Goal: Check status: Check status

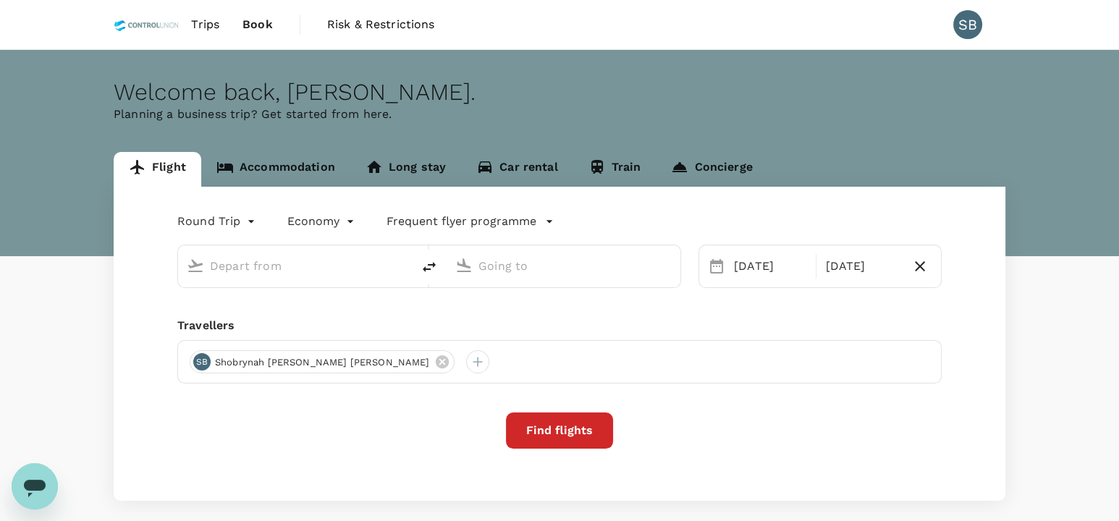
click at [206, 34] on link "Trips" at bounding box center [205, 24] width 51 height 49
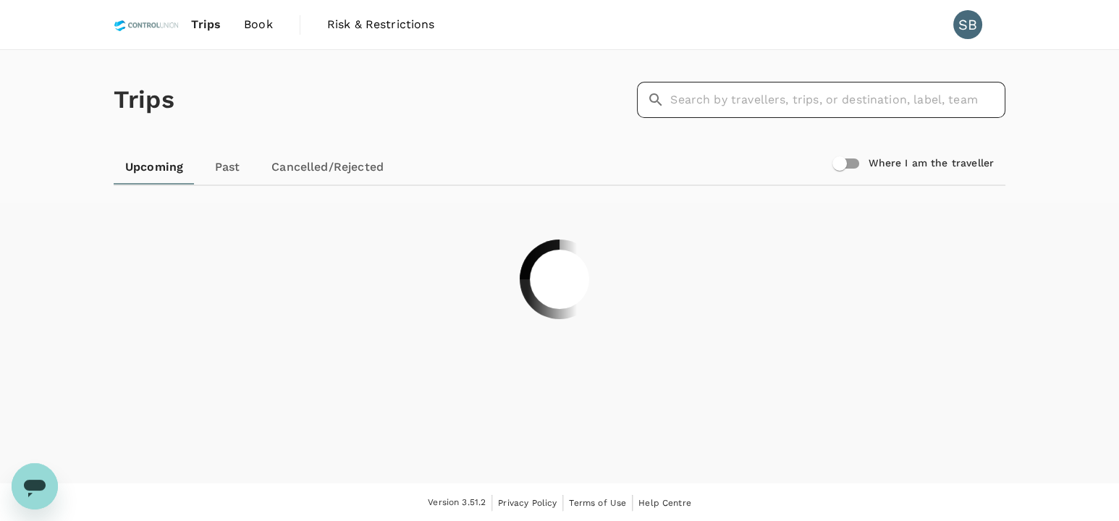
click at [789, 100] on input "text" at bounding box center [837, 100] width 335 height 36
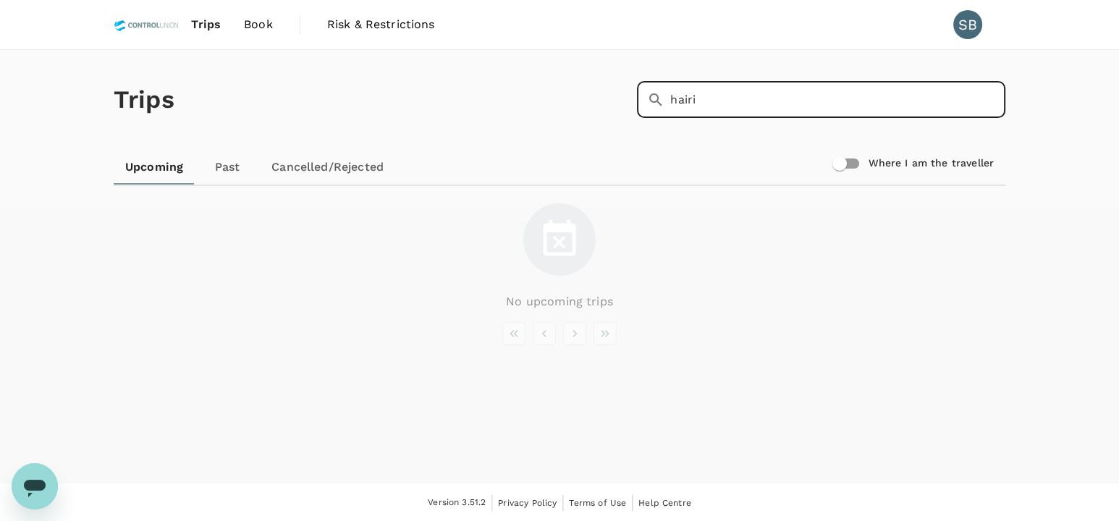
type input "hairi"
click at [722, 111] on input "hairi" at bounding box center [837, 100] width 335 height 36
click at [790, 117] on input "hairi" at bounding box center [837, 100] width 335 height 36
click at [740, 101] on input "hairi" at bounding box center [837, 100] width 335 height 36
drag, startPoint x: 567, startPoint y: 99, endPoint x: 525, endPoint y: 99, distance: 42.0
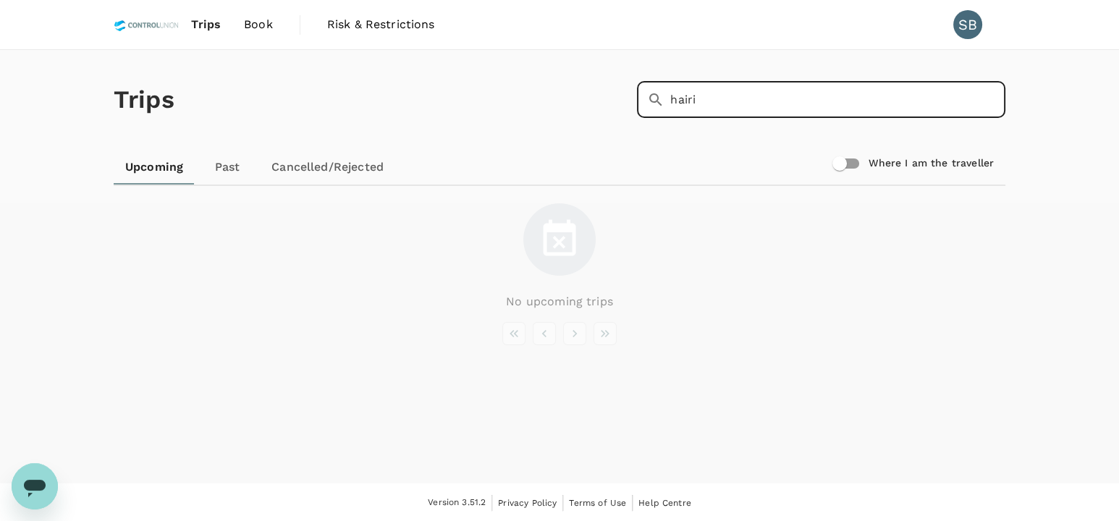
click at [530, 99] on div "Trips ​ hairi ​" at bounding box center [557, 97] width 898 height 106
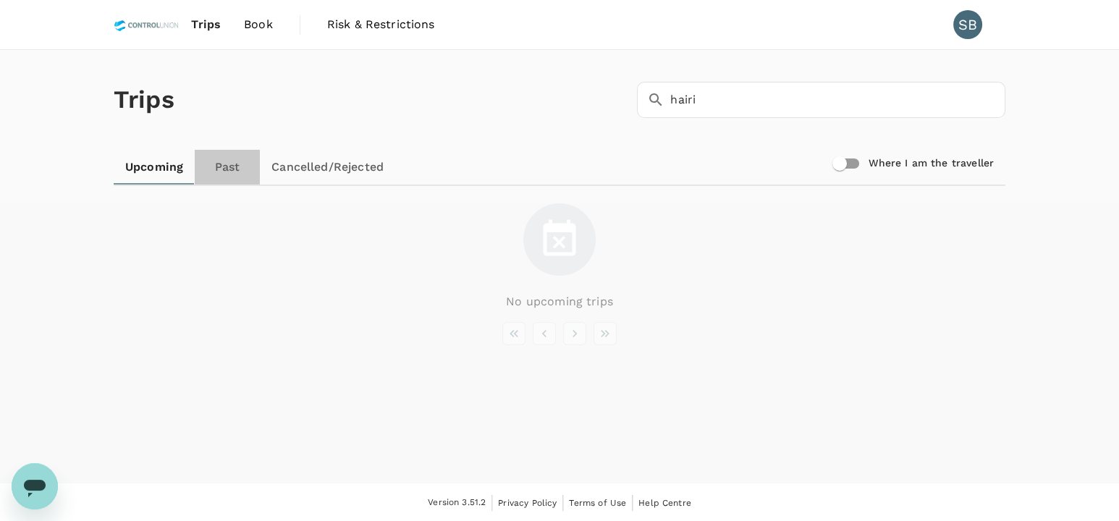
click at [229, 164] on link "Past" at bounding box center [227, 167] width 65 height 35
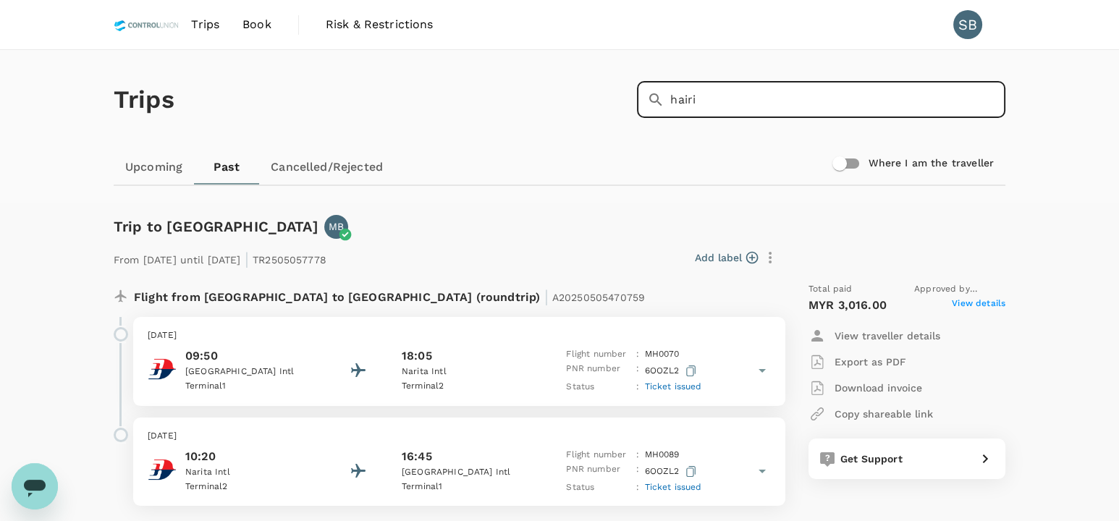
click at [730, 96] on input "hairi" at bounding box center [837, 100] width 335 height 36
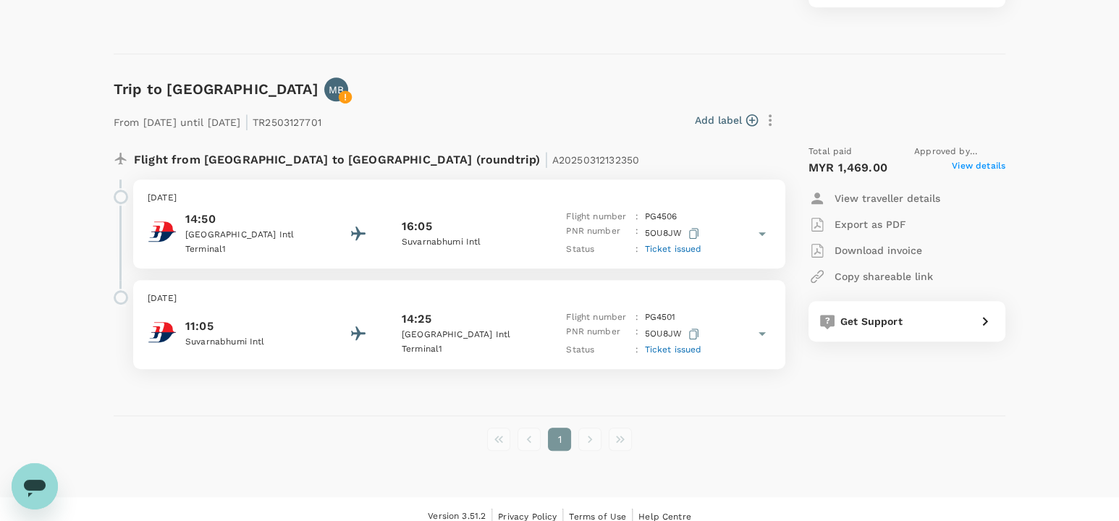
scroll to position [1569, 0]
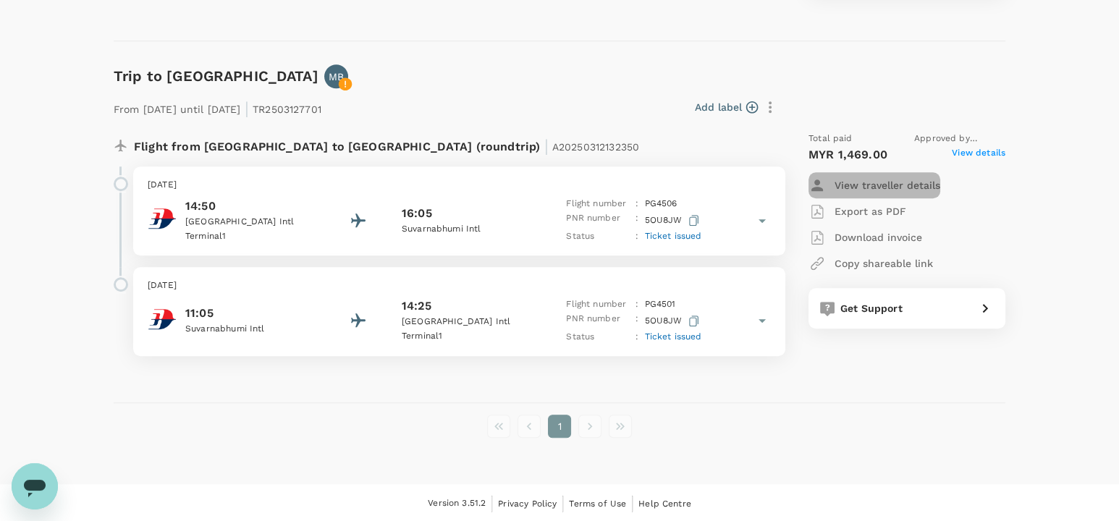
click at [889, 185] on p "View traveller details" at bounding box center [888, 185] width 106 height 14
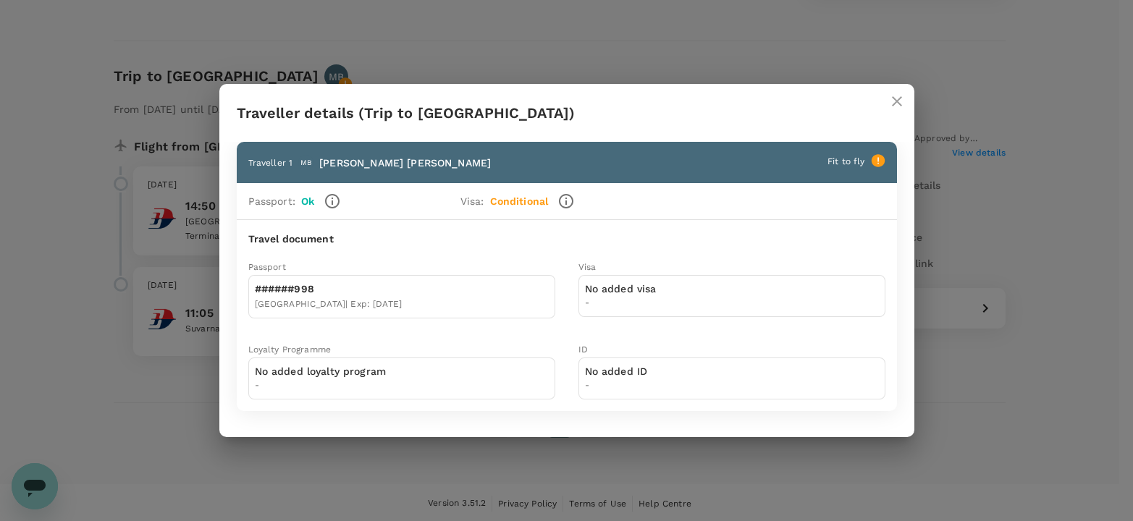
click at [903, 99] on icon "close" at bounding box center [896, 101] width 17 height 17
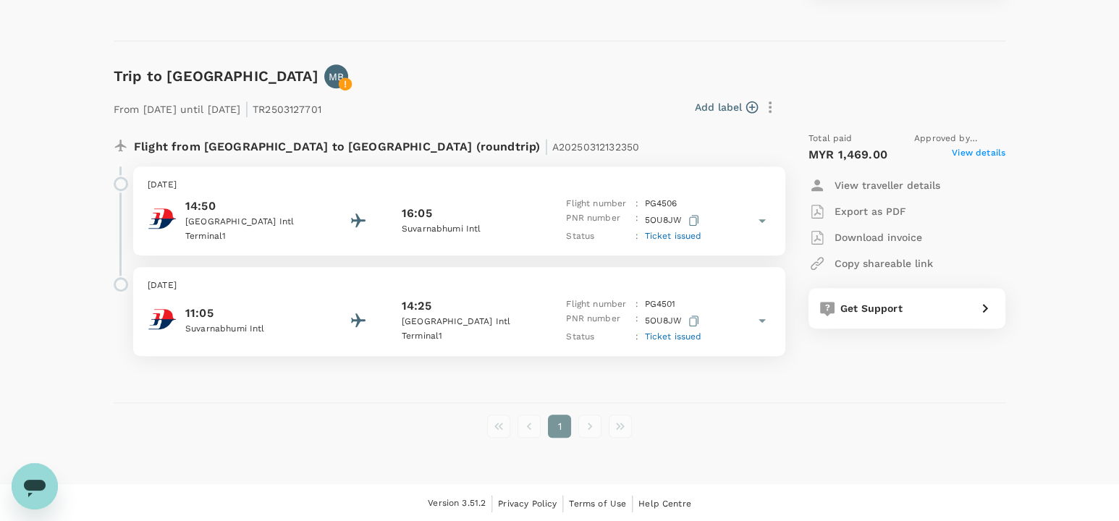
click at [1000, 151] on span "View details" at bounding box center [979, 154] width 54 height 17
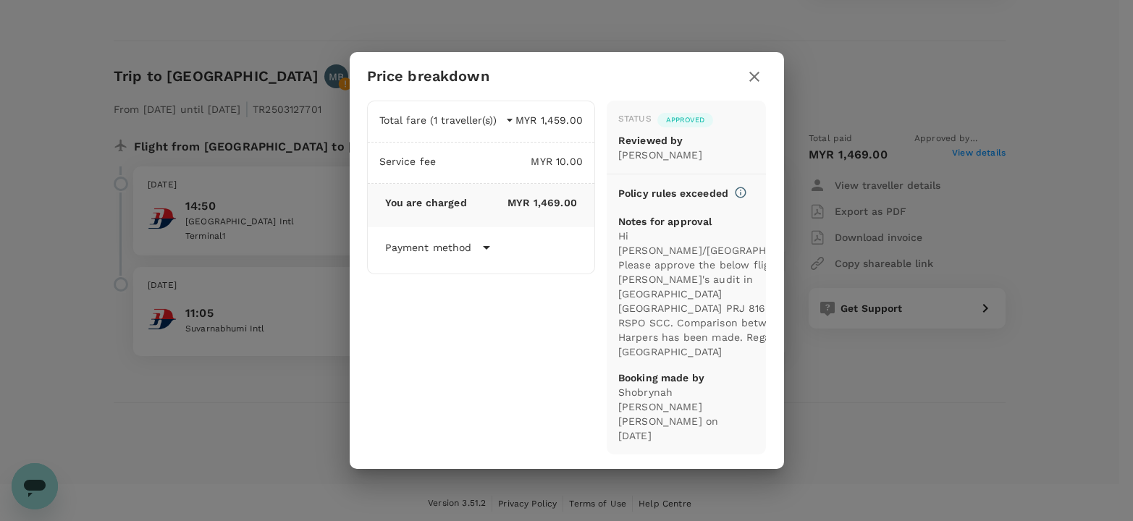
drag, startPoint x: 754, startPoint y: 88, endPoint x: 767, endPoint y: 98, distance: 17.1
click at [754, 85] on icon "button" at bounding box center [754, 76] width 17 height 17
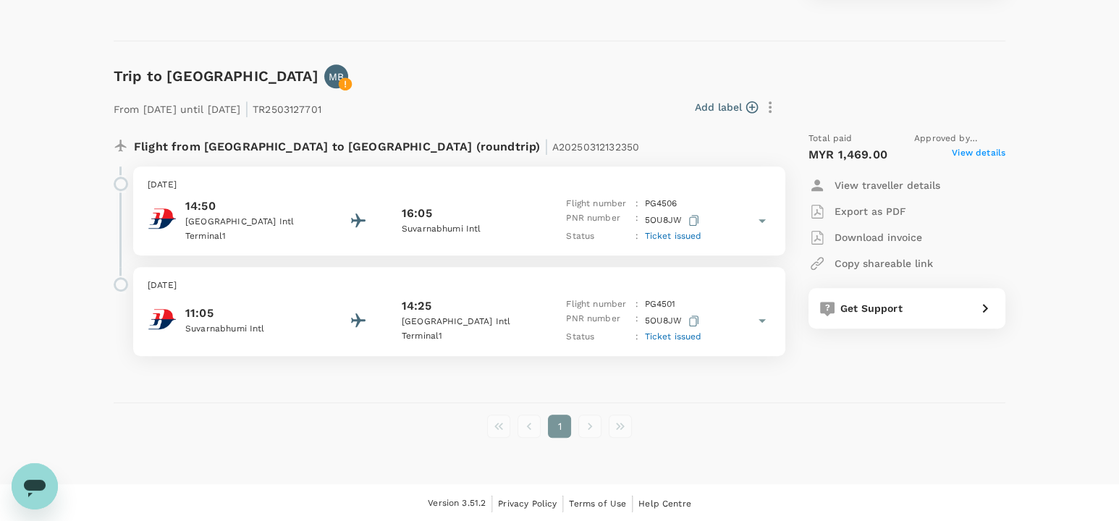
click at [679, 231] on span "Ticket issued" at bounding box center [672, 236] width 57 height 10
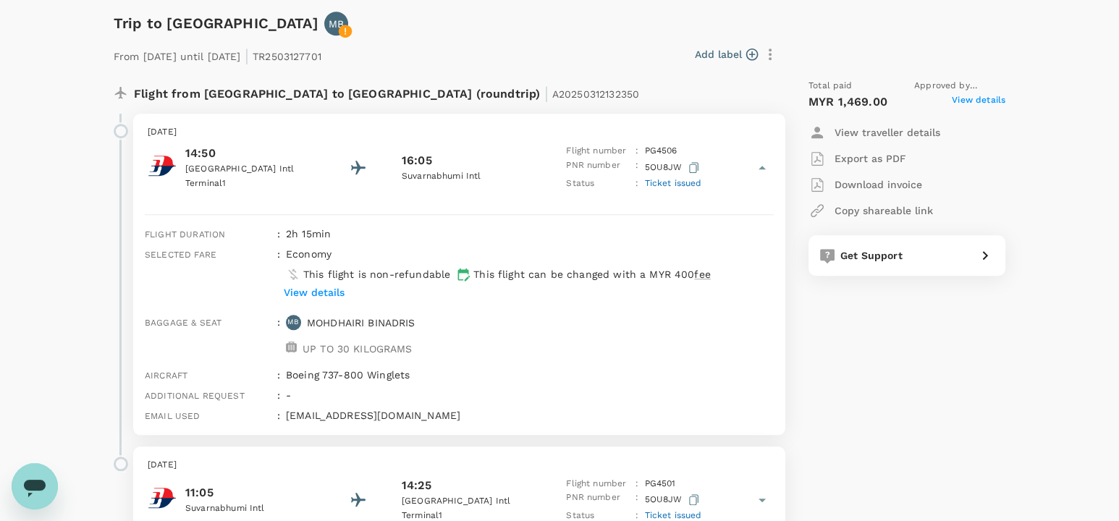
scroll to position [1625, 0]
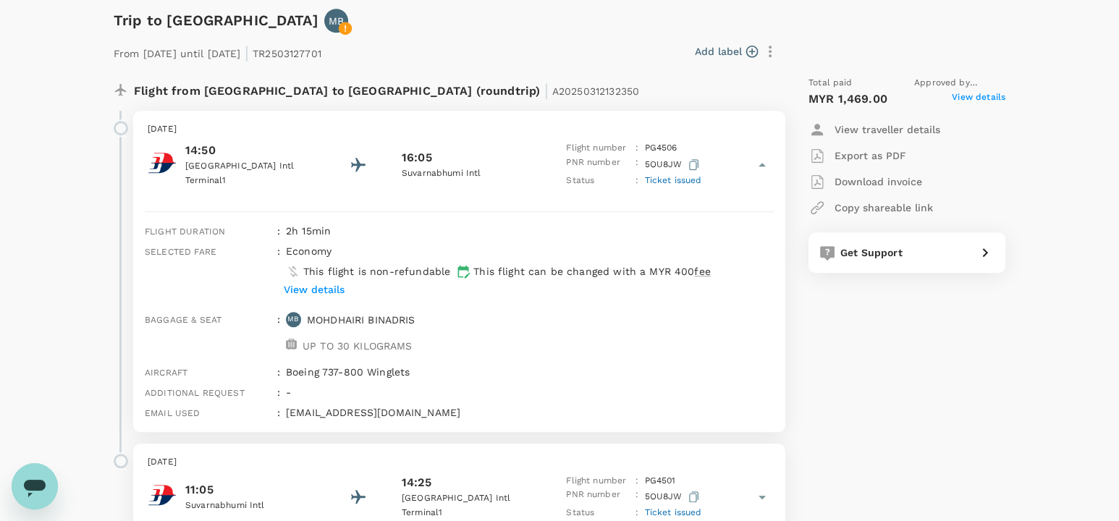
click at [974, 99] on span "View details" at bounding box center [979, 98] width 54 height 17
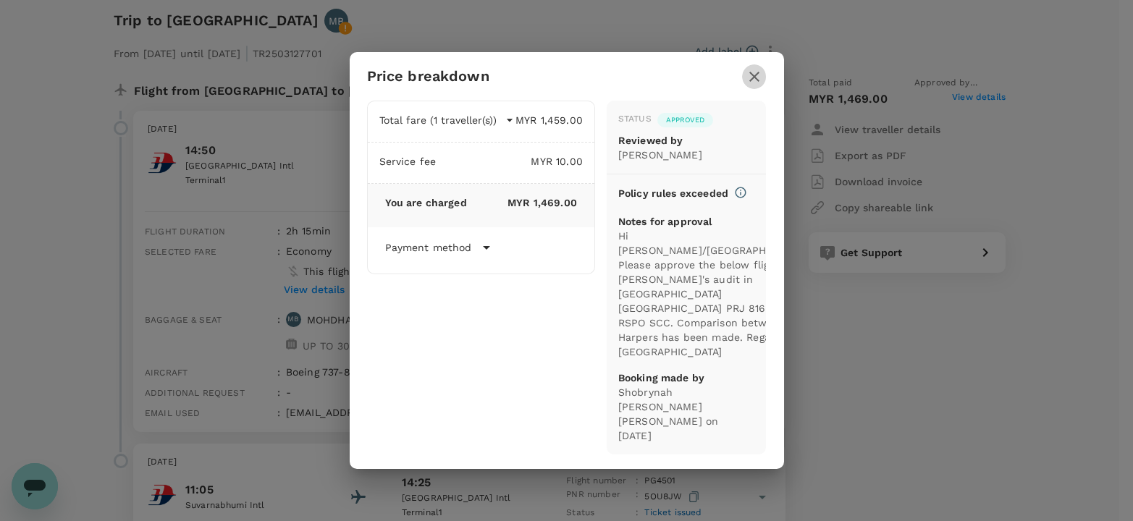
click at [753, 82] on icon "button" at bounding box center [754, 77] width 10 height 10
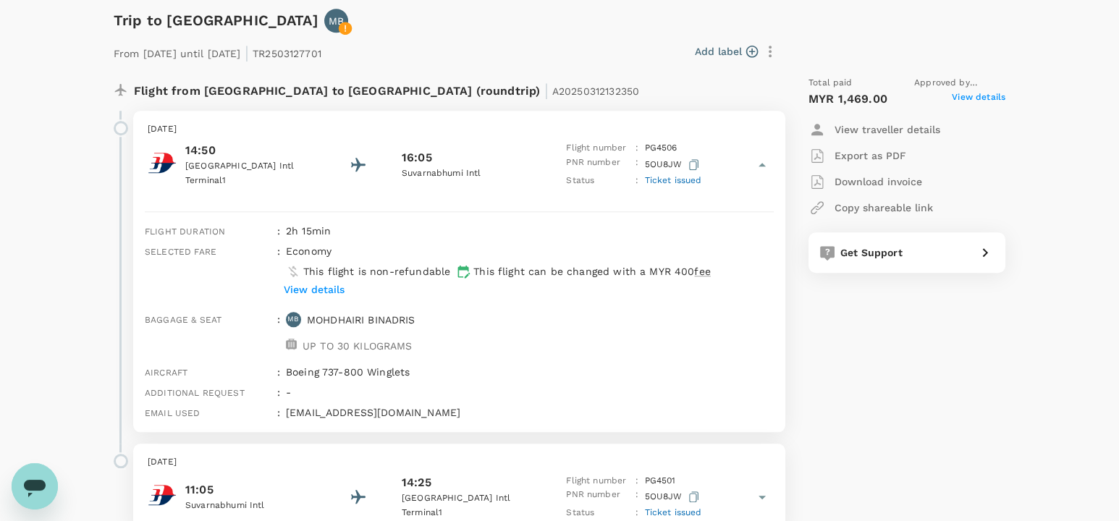
click at [864, 426] on div "Total paid Approved by [PERSON_NAME] Bin [PERSON_NAME] MYR 1,469.00 View detail…" at bounding box center [893, 303] width 226 height 479
click at [890, 122] on p "View traveller details" at bounding box center [888, 129] width 106 height 14
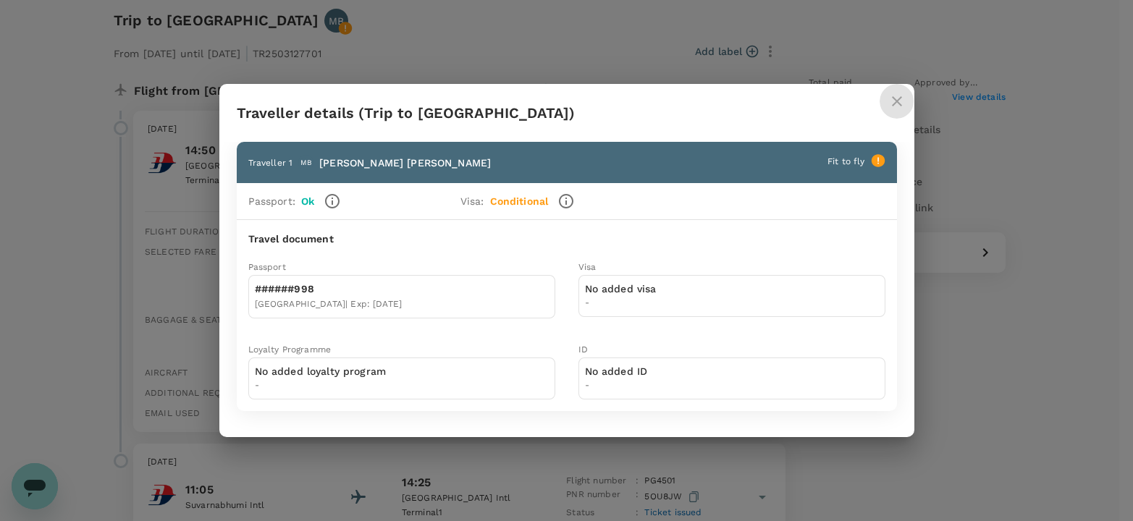
click at [889, 102] on icon "close" at bounding box center [896, 101] width 17 height 17
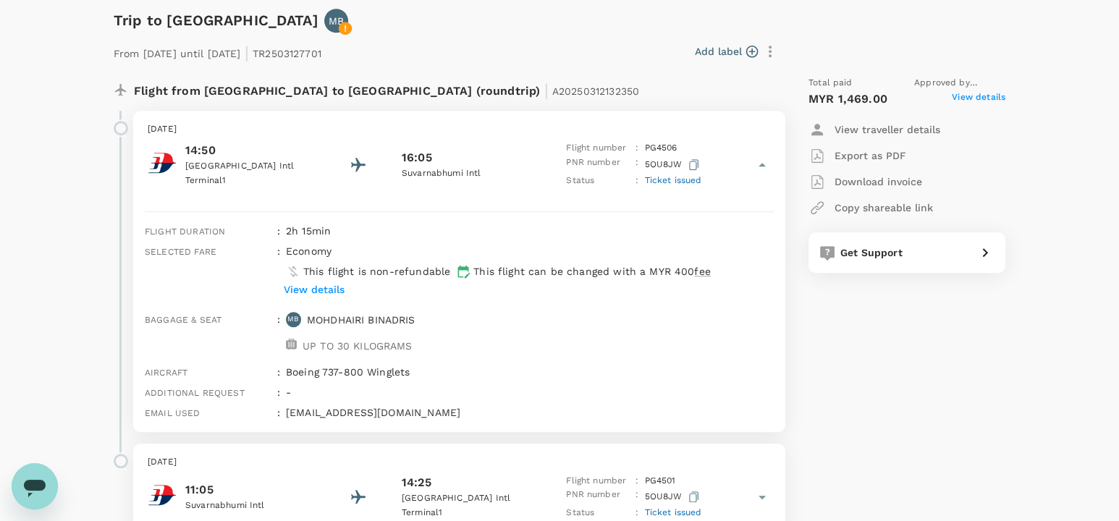
click at [329, 282] on p "View details" at bounding box center [314, 289] width 61 height 14
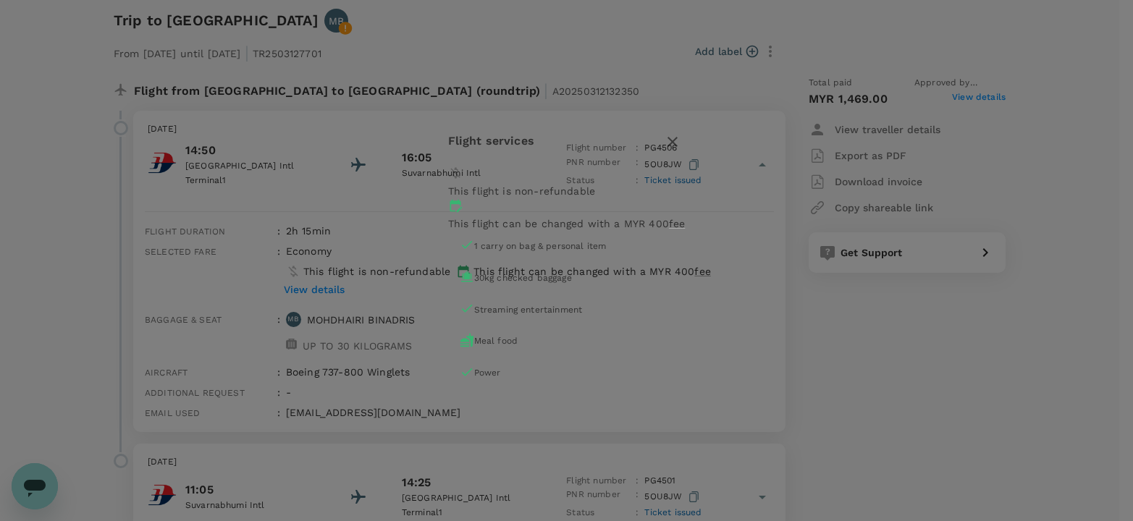
drag, startPoint x: 756, startPoint y: 151, endPoint x: 880, endPoint y: 176, distance: 127.1
click at [681, 151] on icon "button" at bounding box center [672, 141] width 17 height 17
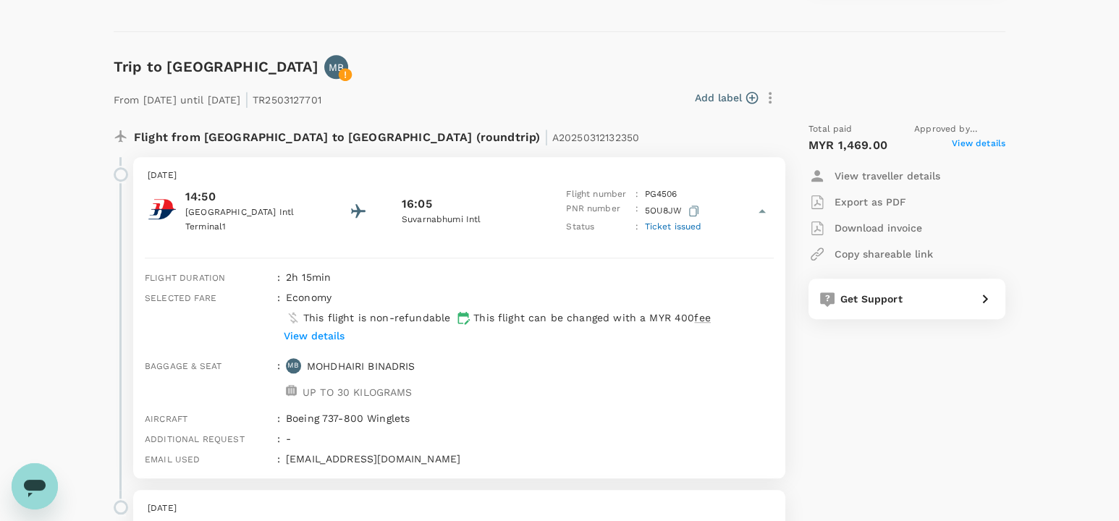
scroll to position [1635, 0]
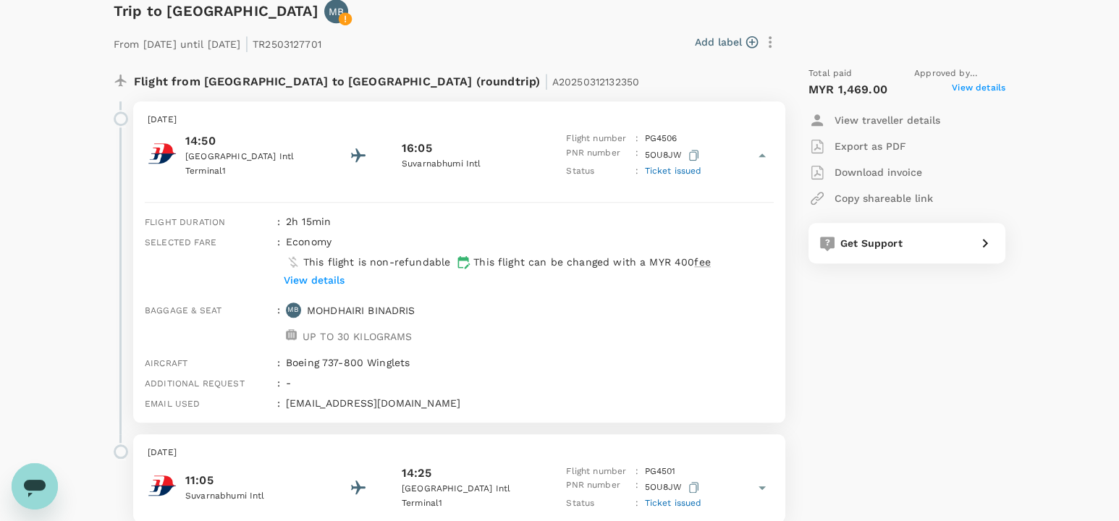
click at [673, 171] on span "Ticket issued" at bounding box center [672, 171] width 57 height 10
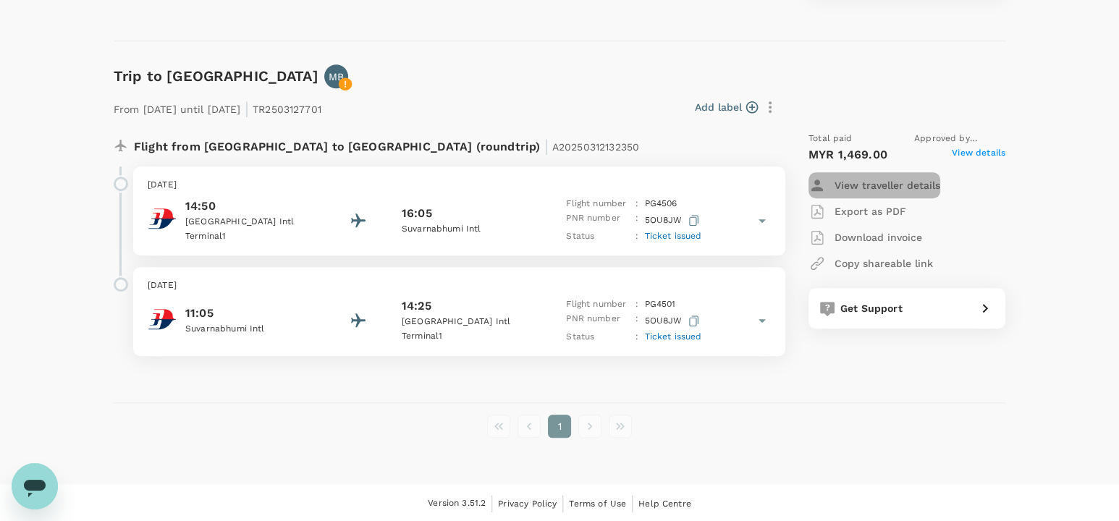
click at [901, 188] on p "View traveller details" at bounding box center [888, 185] width 106 height 14
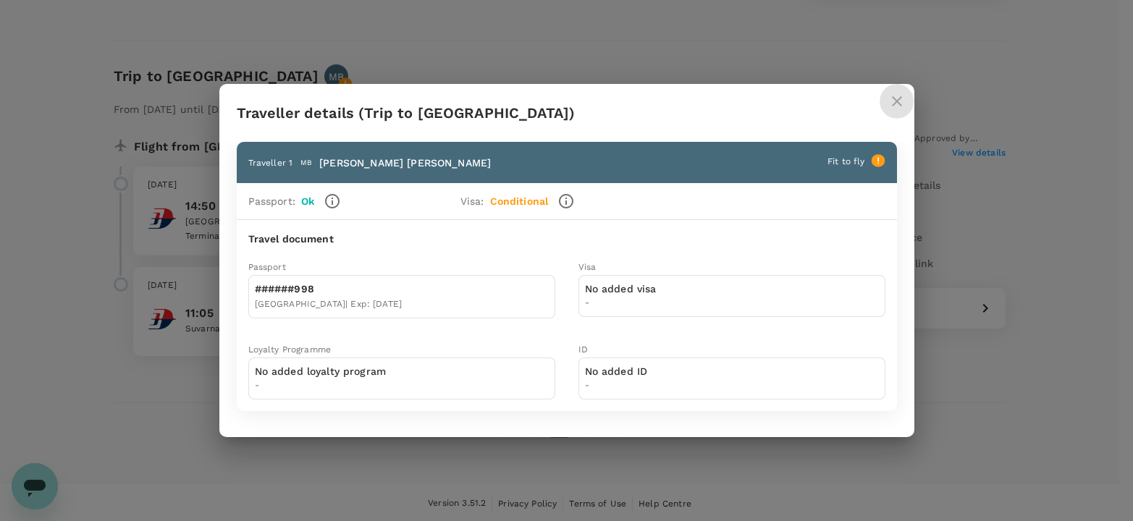
click at [896, 103] on icon "close" at bounding box center [897, 101] width 10 height 10
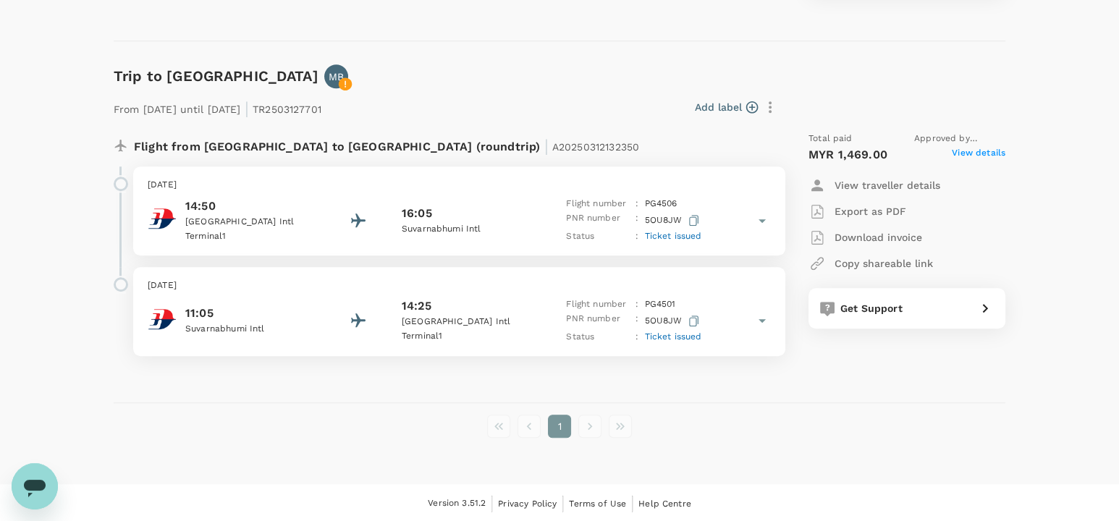
click at [683, 332] on span "Ticket issued" at bounding box center [672, 337] width 57 height 10
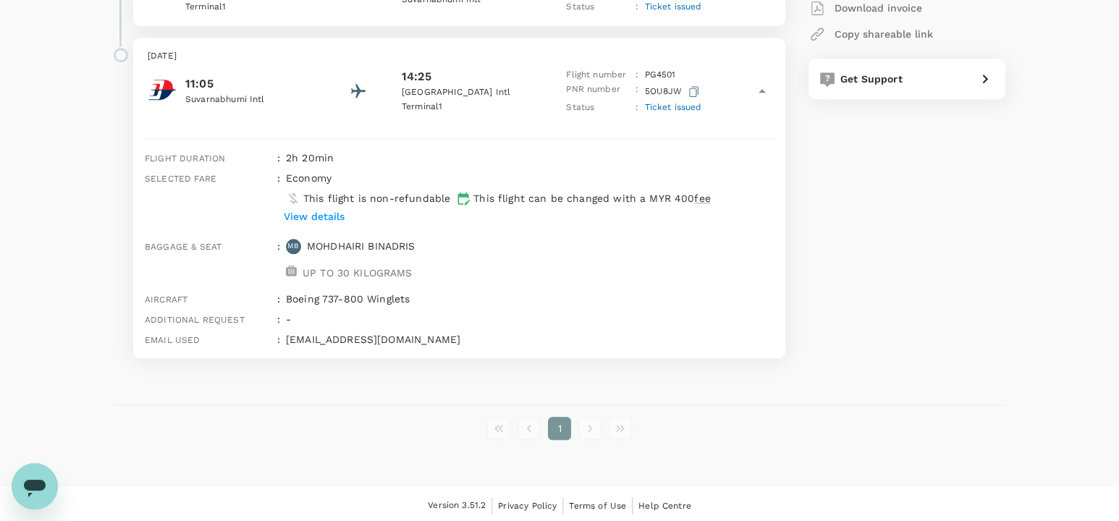
scroll to position [1801, 0]
click at [322, 211] on p "View details" at bounding box center [314, 214] width 61 height 14
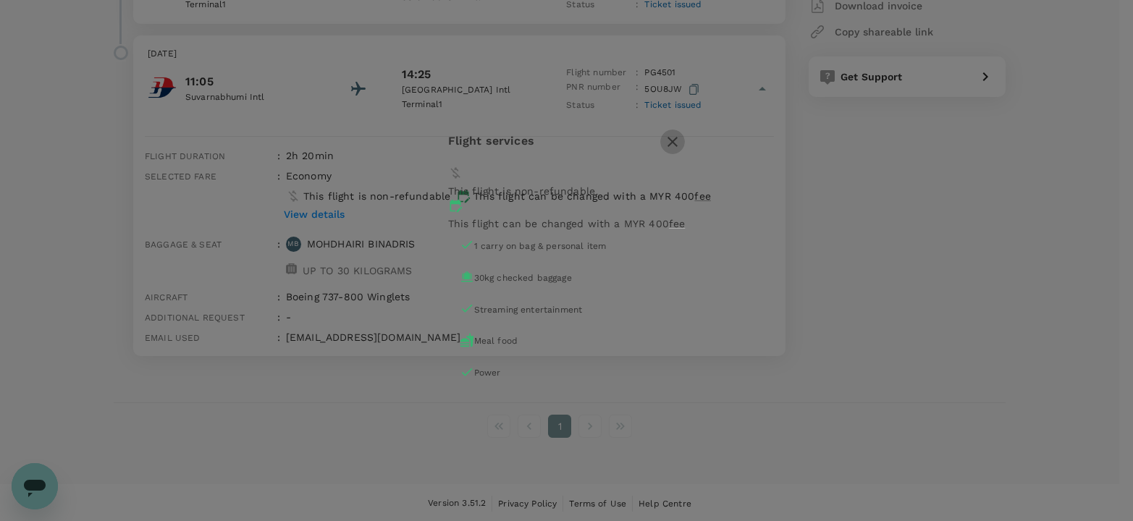
click at [681, 151] on icon "button" at bounding box center [672, 141] width 17 height 17
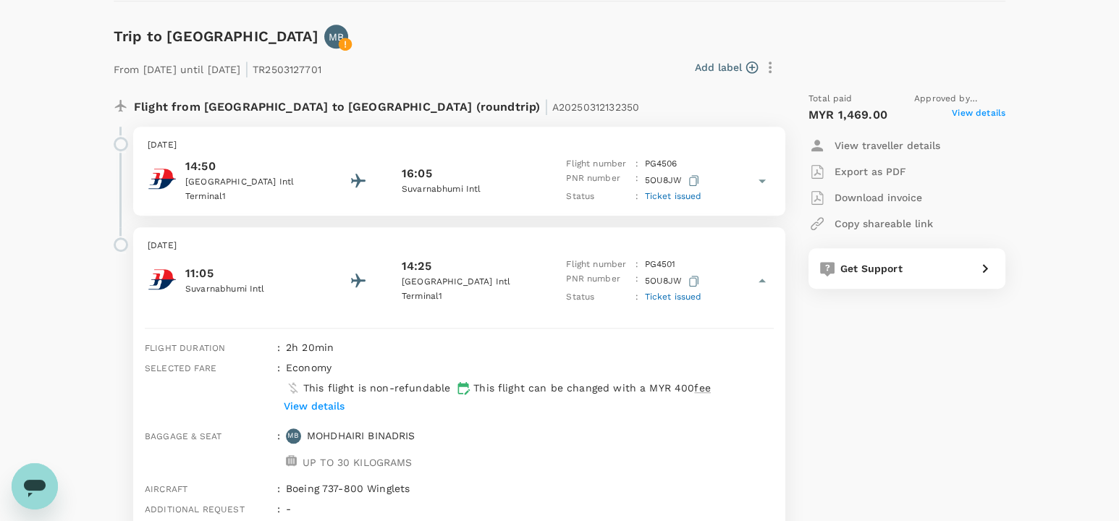
scroll to position [1601, 0]
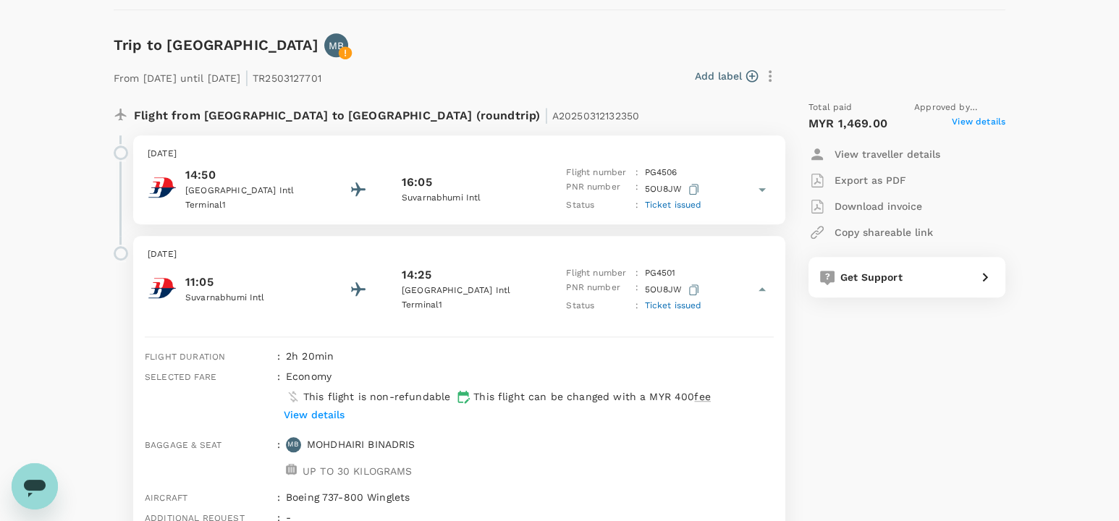
click at [646, 206] on span "Ticket issued" at bounding box center [672, 205] width 57 height 10
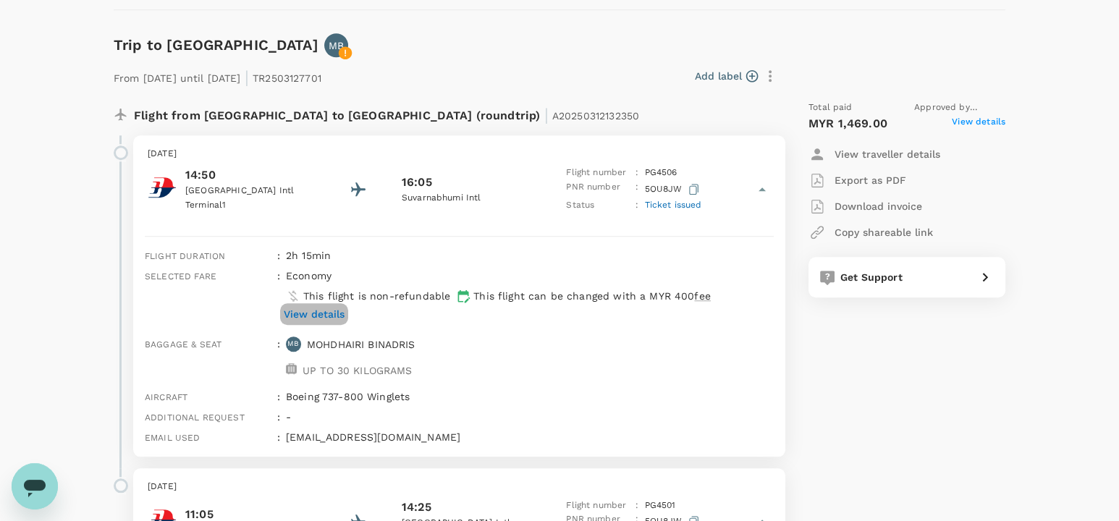
click at [329, 313] on p "View details" at bounding box center [314, 314] width 61 height 14
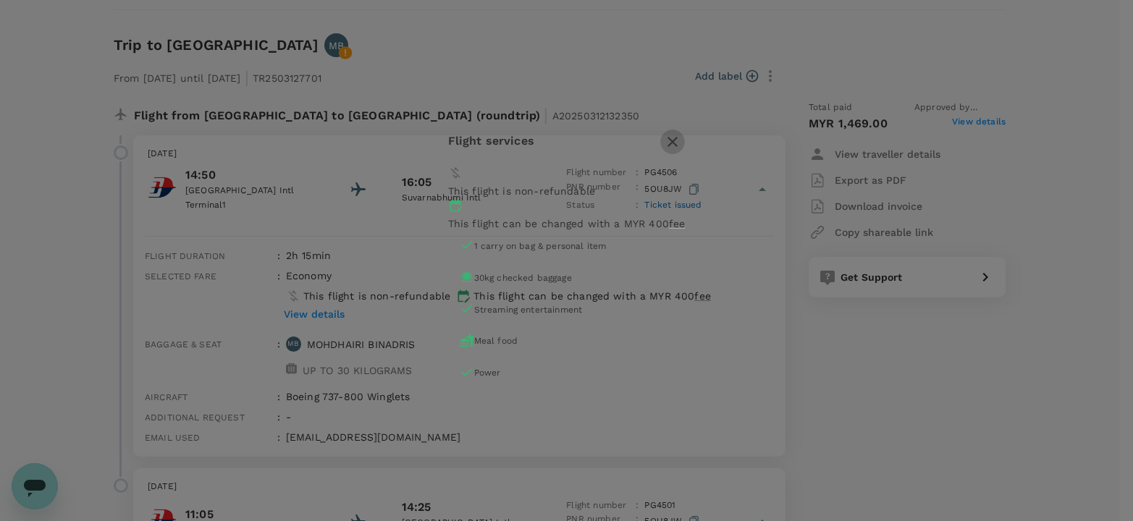
click at [681, 151] on icon "button" at bounding box center [672, 141] width 17 height 17
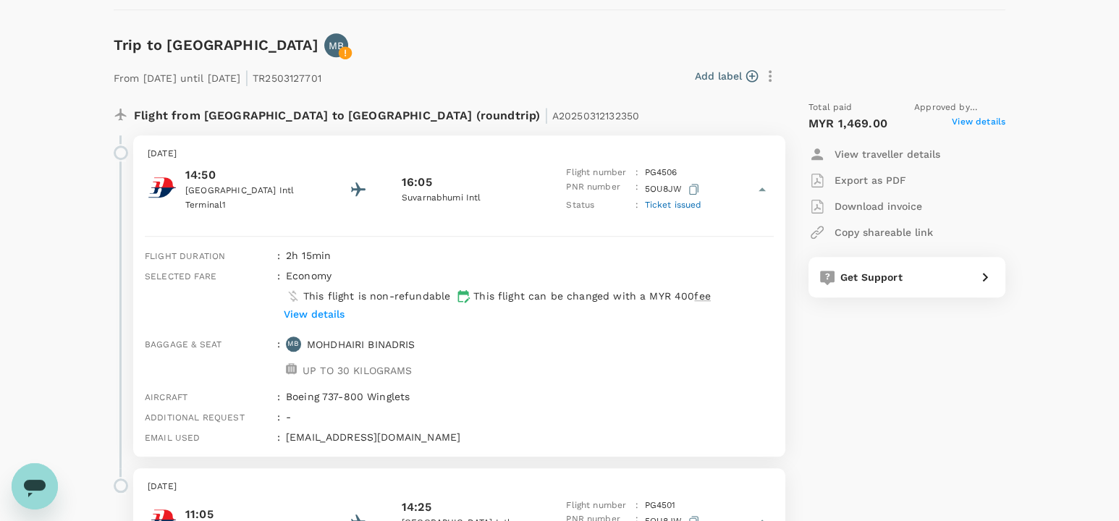
click at [995, 115] on span "View details" at bounding box center [979, 123] width 54 height 17
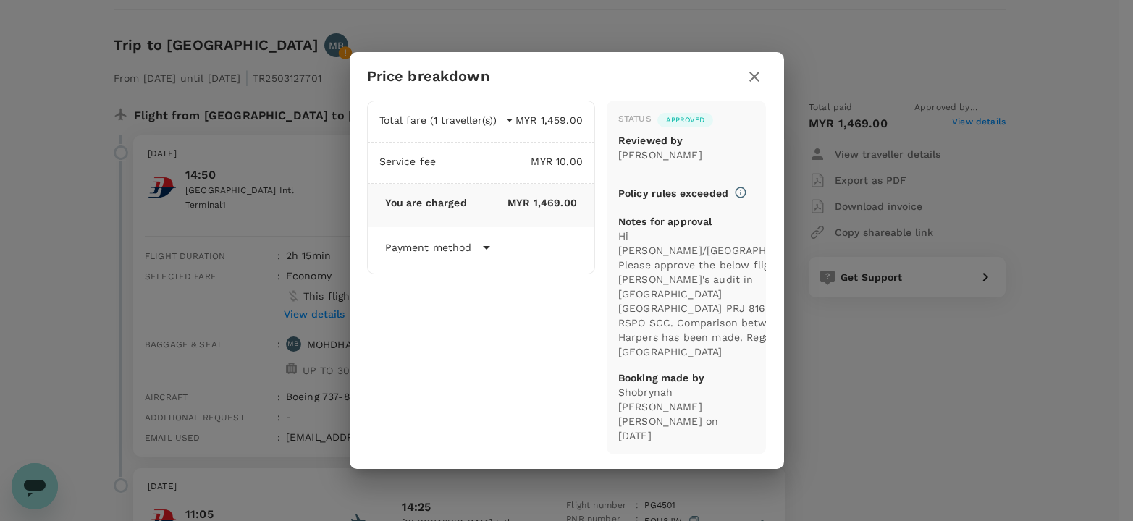
click at [756, 83] on icon "button" at bounding box center [754, 76] width 17 height 17
